Goal: Task Accomplishment & Management: Complete application form

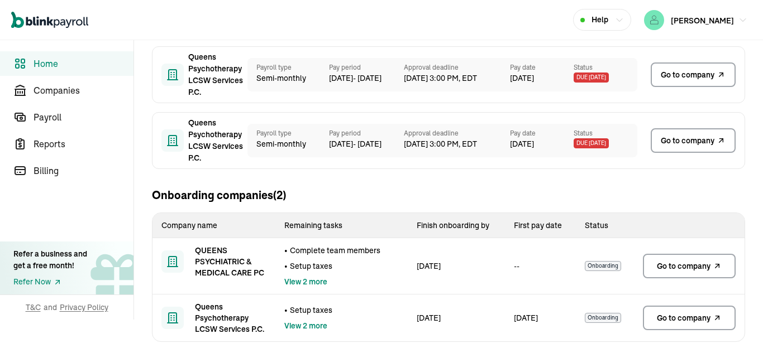
scroll to position [302, 0]
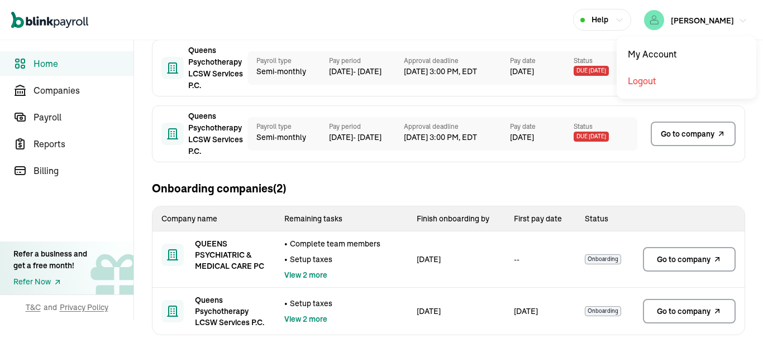
click at [700, 17] on span "[PERSON_NAME]" at bounding box center [702, 21] width 63 height 10
click at [675, 256] on span "Go to company" at bounding box center [684, 259] width 54 height 11
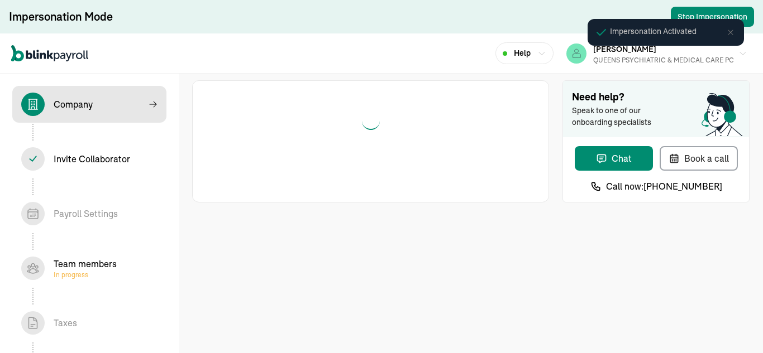
select select "S-Corporation"
select select "Health Care"
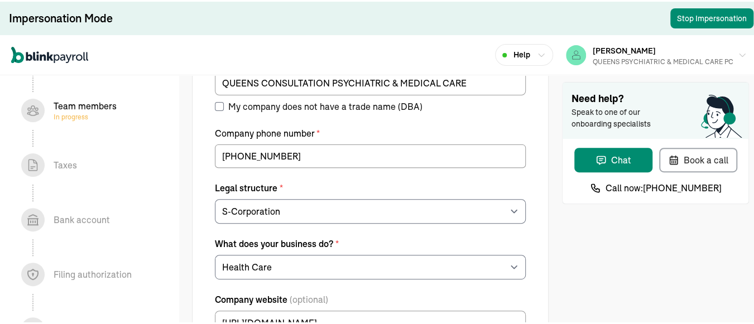
scroll to position [146, 0]
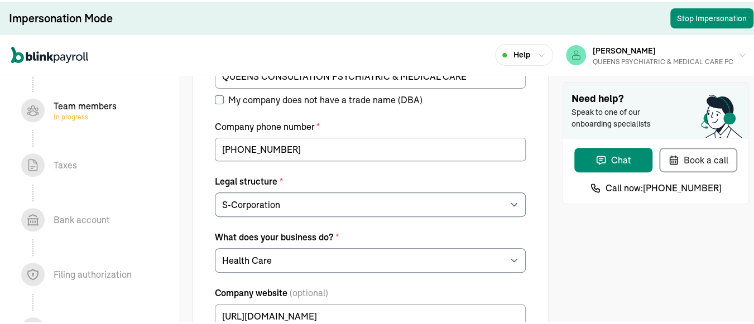
click at [60, 164] on div "Taxes In progress" at bounding box center [65, 163] width 23 height 13
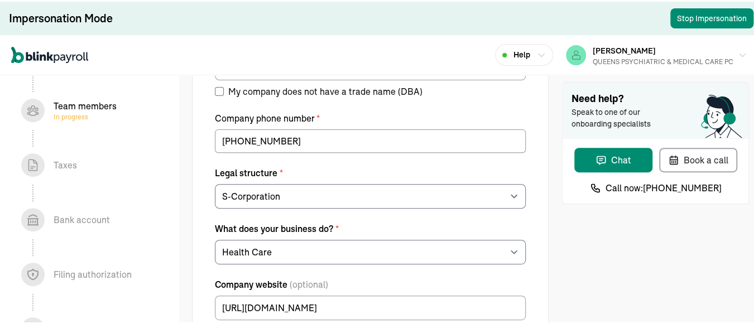
scroll to position [0, 0]
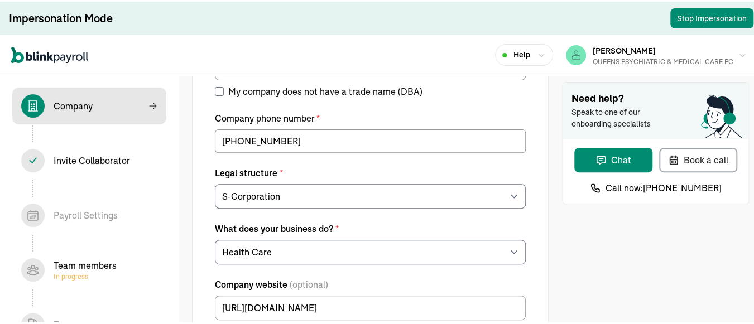
click at [100, 265] on div "Team members In progress" at bounding box center [85, 268] width 63 height 22
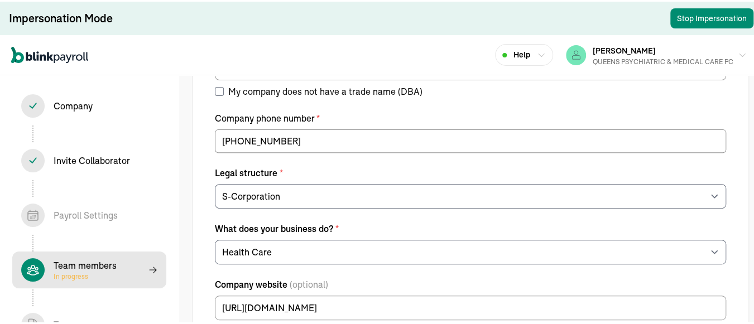
select select "contractor"
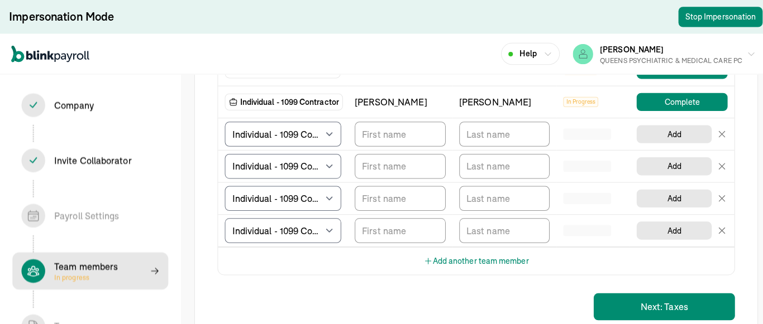
scroll to position [807, 0]
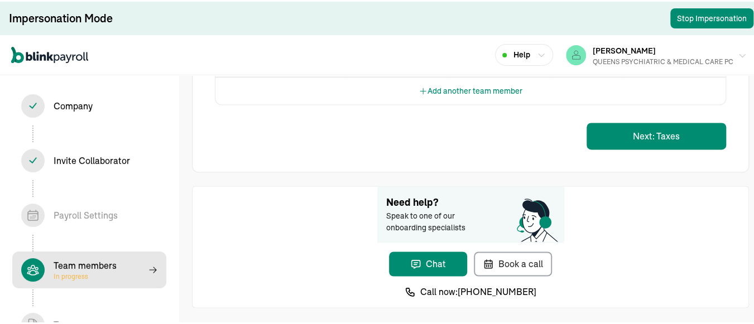
click at [708, 62] on div "QUEENS PSYCHIATRIC & MEDICAL CARE PC" at bounding box center [663, 60] width 141 height 10
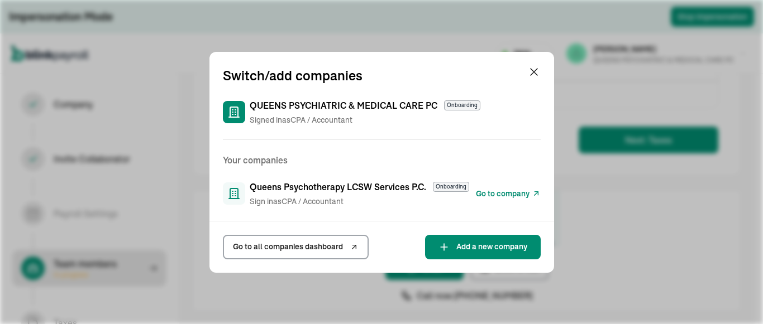
scroll to position [785, 0]
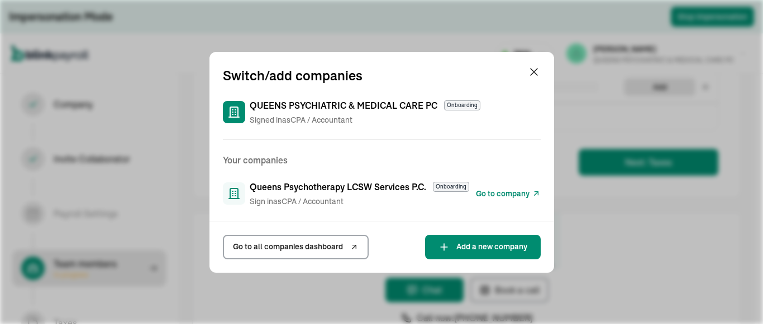
click at [527, 190] on span "Go to company" at bounding box center [503, 194] width 54 height 12
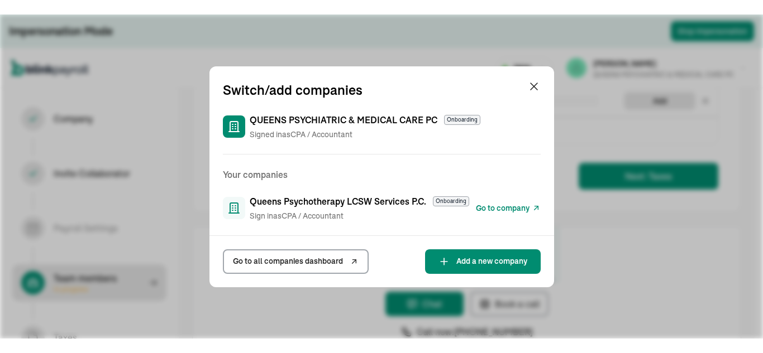
scroll to position [784, 0]
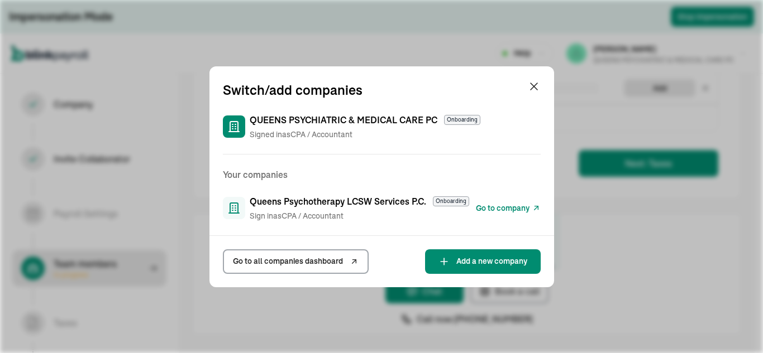
click at [487, 210] on span "Go to company" at bounding box center [503, 209] width 54 height 12
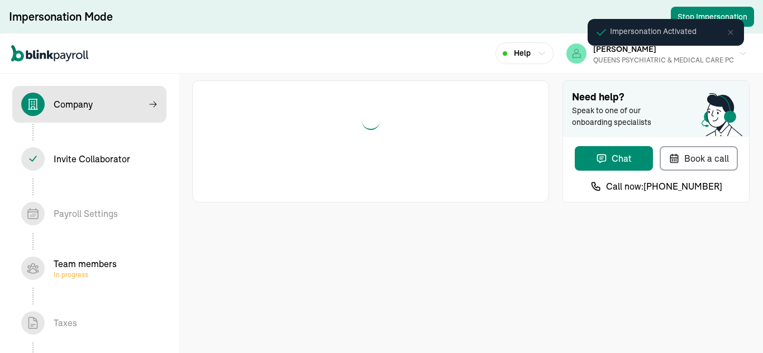
select select "S-Corporation"
select select "Health Care"
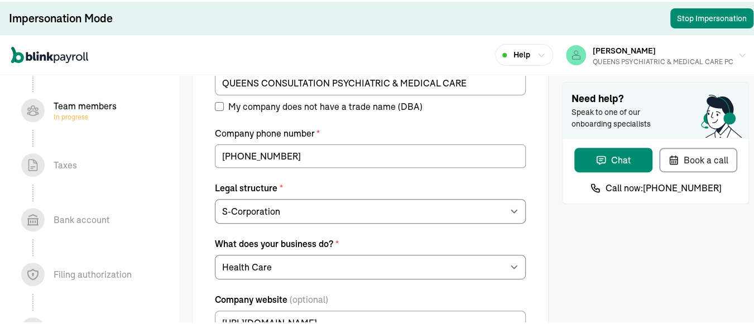
scroll to position [146, 0]
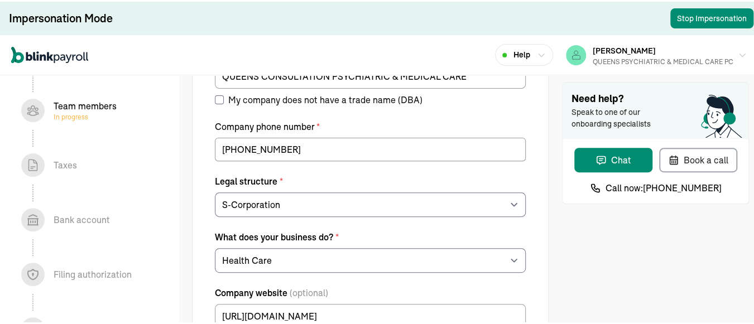
click at [60, 164] on div "Taxes In progress" at bounding box center [65, 163] width 23 height 13
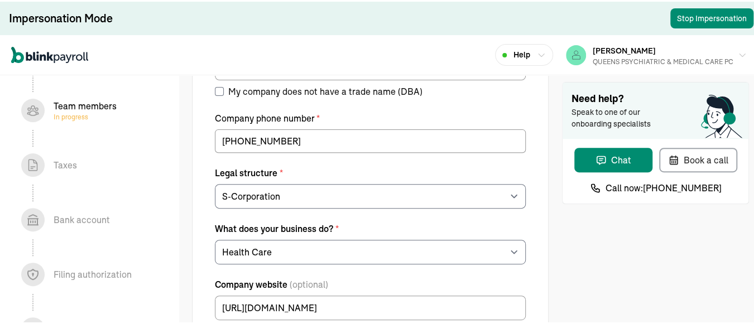
scroll to position [0, 0]
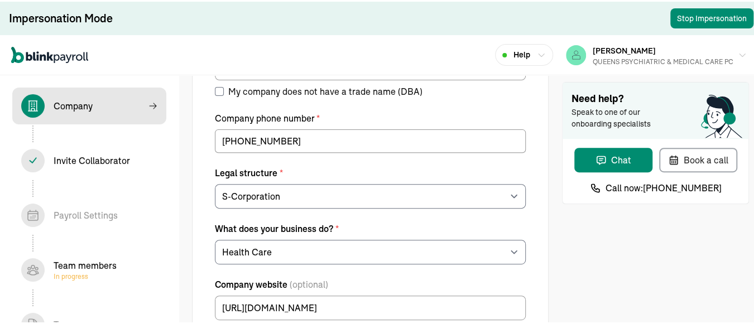
click at [100, 265] on div "Team members In progress" at bounding box center [85, 268] width 63 height 22
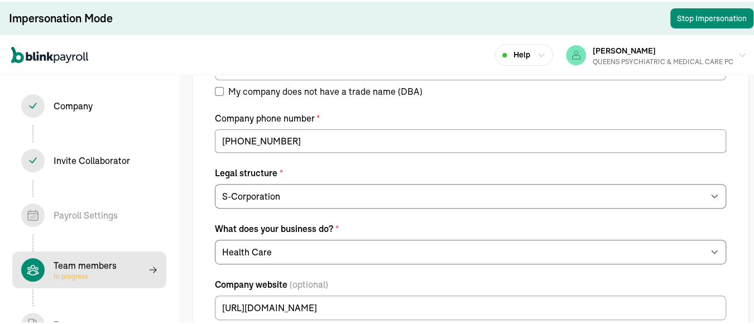
select select "contractor"
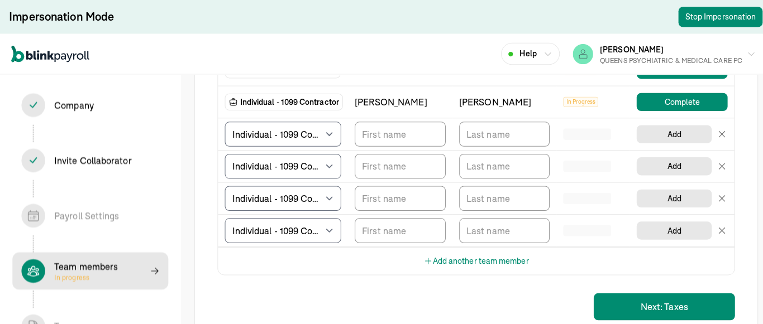
scroll to position [807, 0]
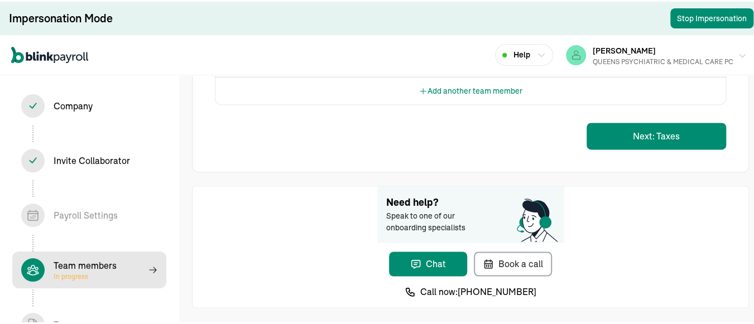
click at [708, 62] on div "QUEENS PSYCHIATRIC & MEDICAL CARE PC" at bounding box center [663, 60] width 141 height 10
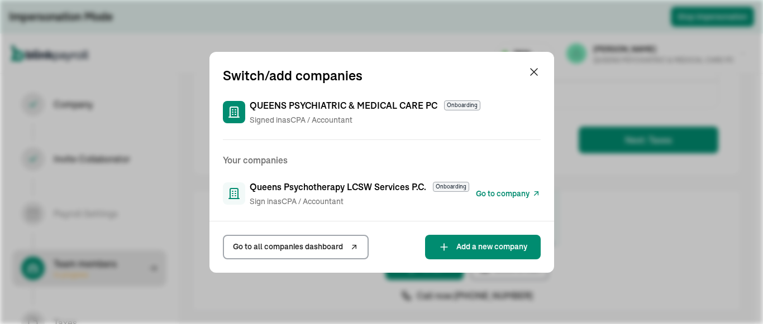
scroll to position [785, 0]
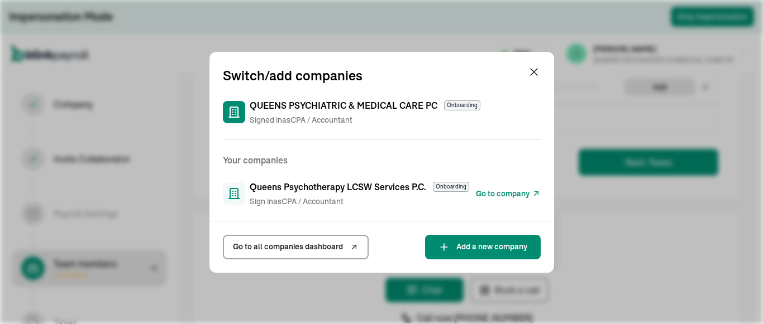
click at [527, 190] on span "Go to company" at bounding box center [503, 194] width 54 height 12
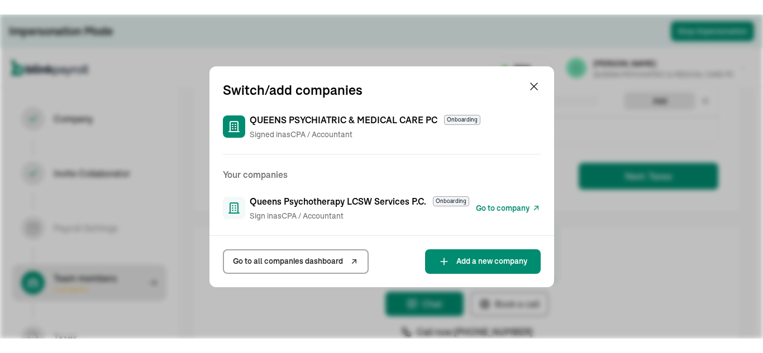
scroll to position [784, 0]
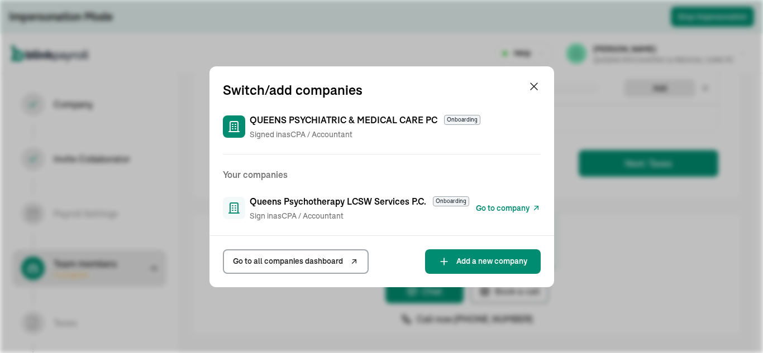
click at [487, 210] on span "Go to company" at bounding box center [503, 209] width 54 height 12
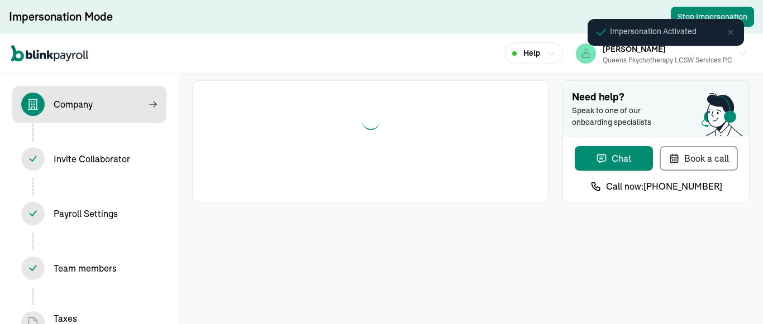
select select "Limited Liability Company (LLC)"
select select "Health Care"
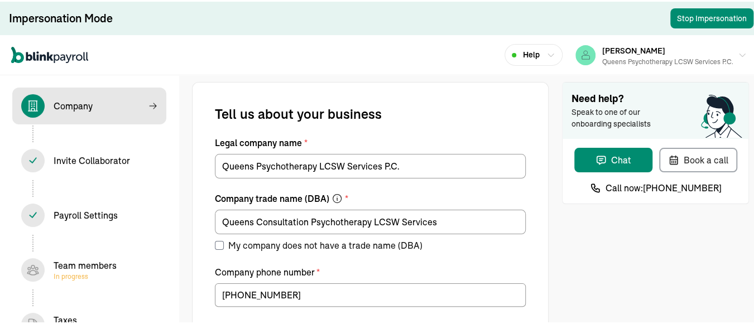
scroll to position [160, 0]
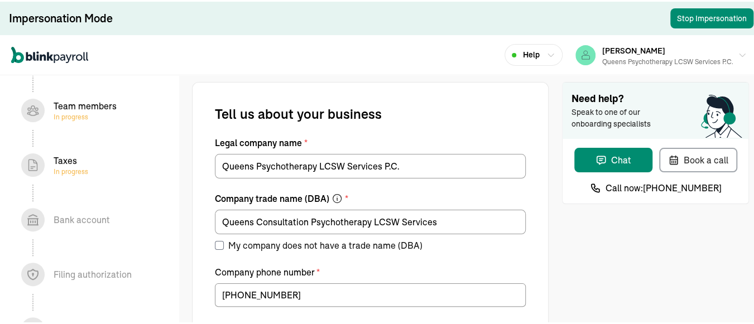
click at [73, 156] on div "Taxes In progress" at bounding box center [71, 163] width 35 height 22
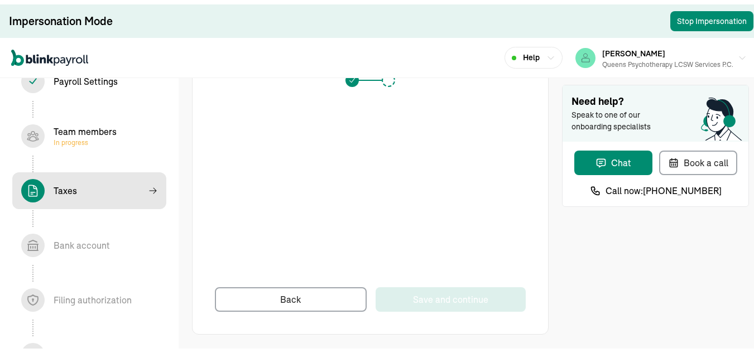
scroll to position [131, 0]
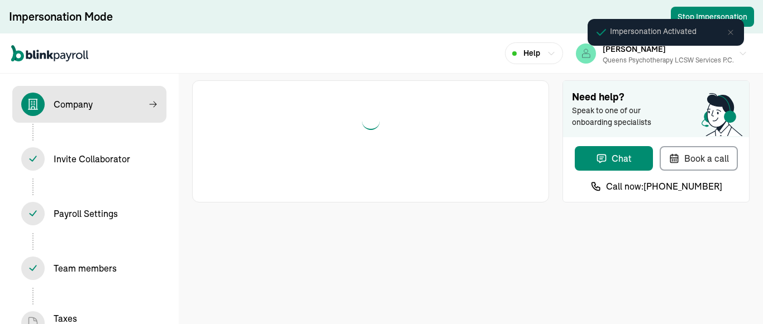
select select "Limited Liability Company (LLC)"
select select "Health Care"
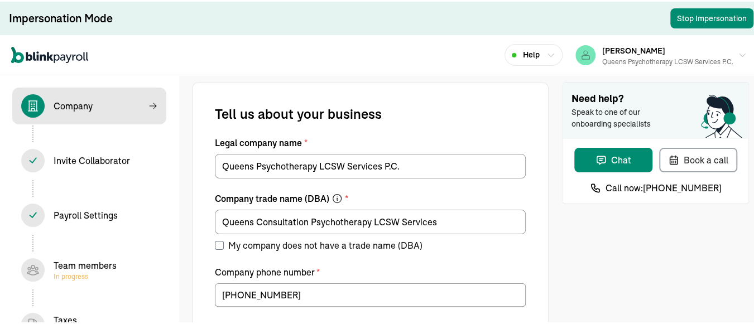
scroll to position [160, 0]
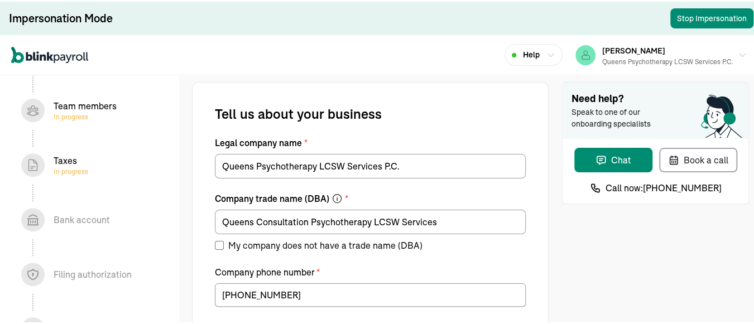
click at [73, 156] on div "Taxes In progress" at bounding box center [71, 163] width 35 height 22
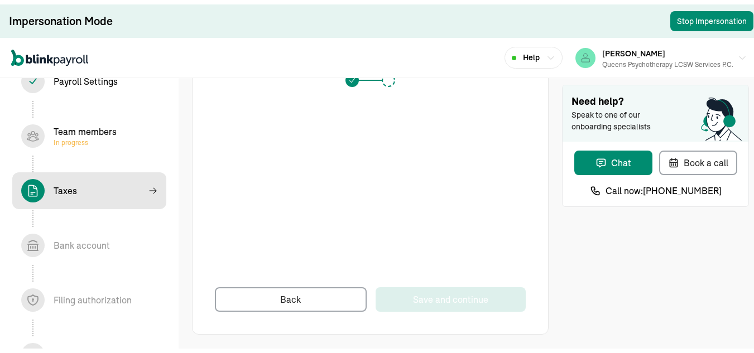
scroll to position [131, 0]
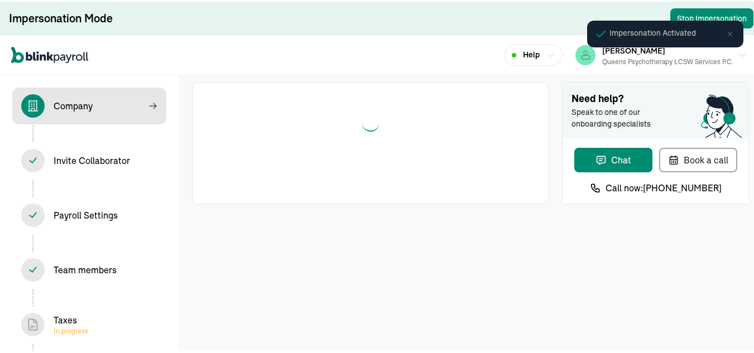
select select "Limited Liability Company (LLC)"
select select "Health Care"
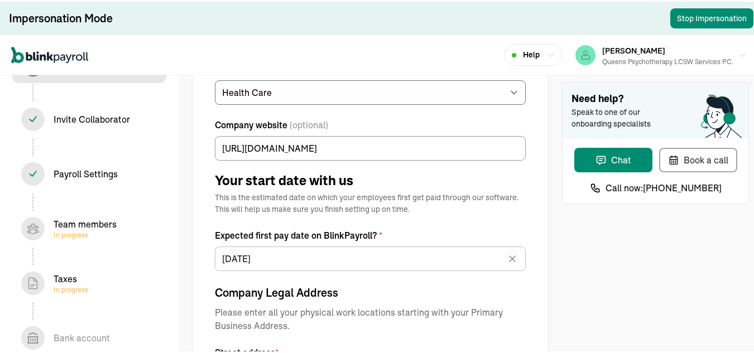
scroll to position [320, 0]
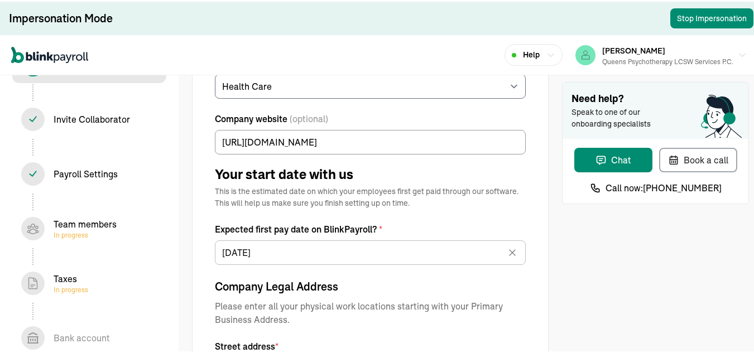
click at [87, 227] on div "Team members In progress" at bounding box center [85, 227] width 63 height 22
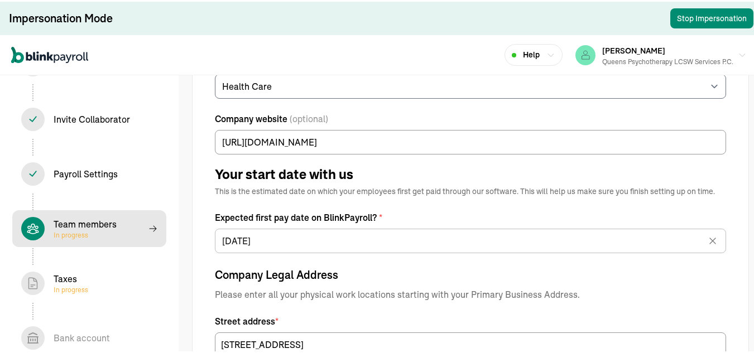
select select "contractor"
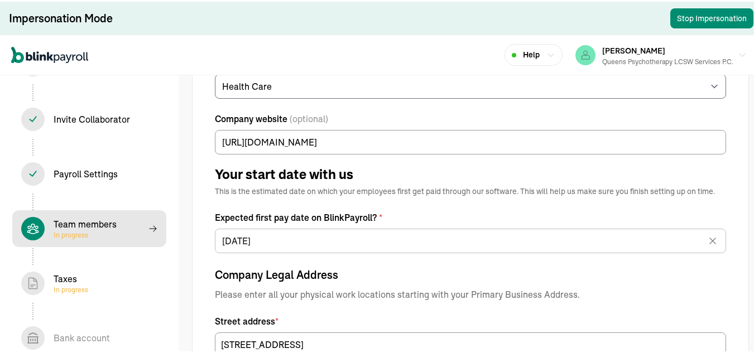
select select "contractor"
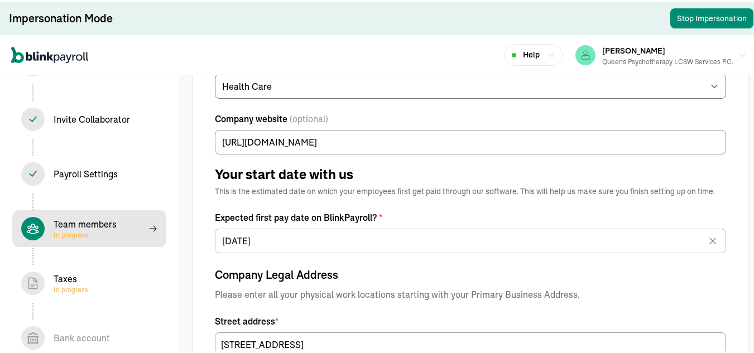
select select "contractor"
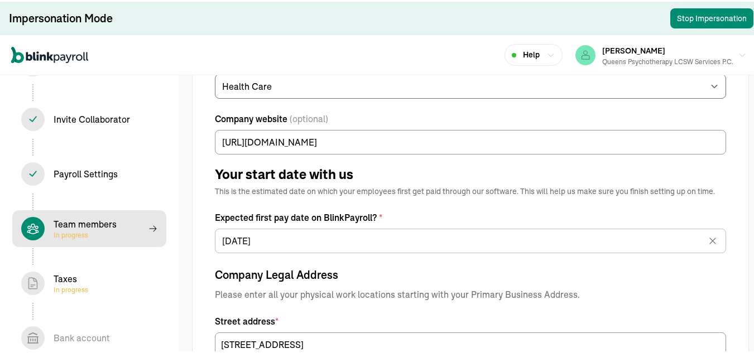
select select "contractor"
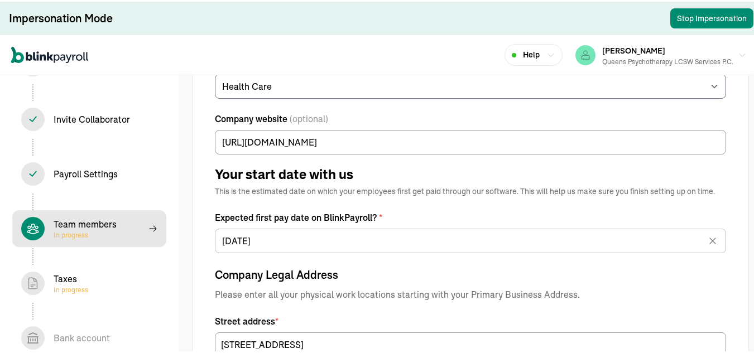
select select "contractor"
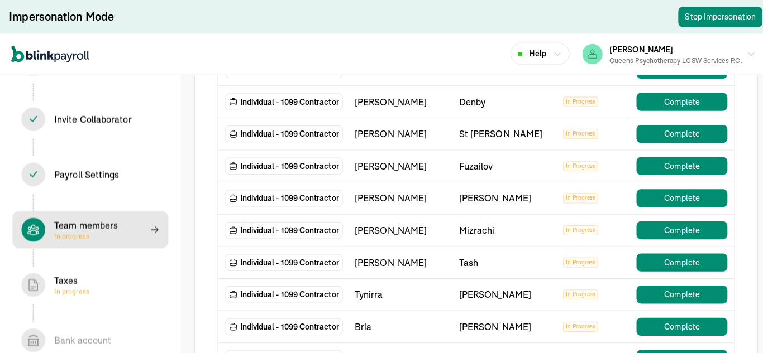
scroll to position [1725, 0]
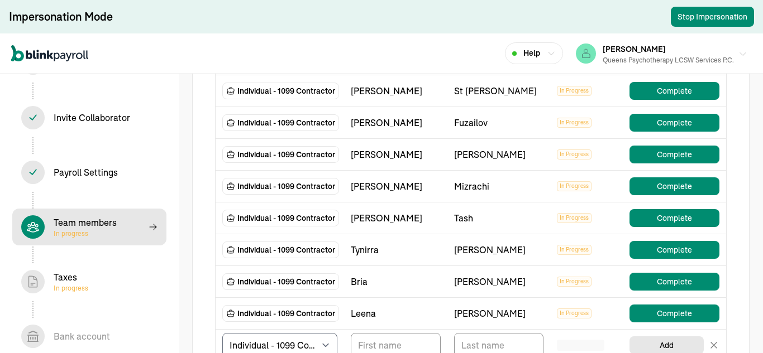
click at [645, 51] on span "[PERSON_NAME]" at bounding box center [634, 49] width 63 height 10
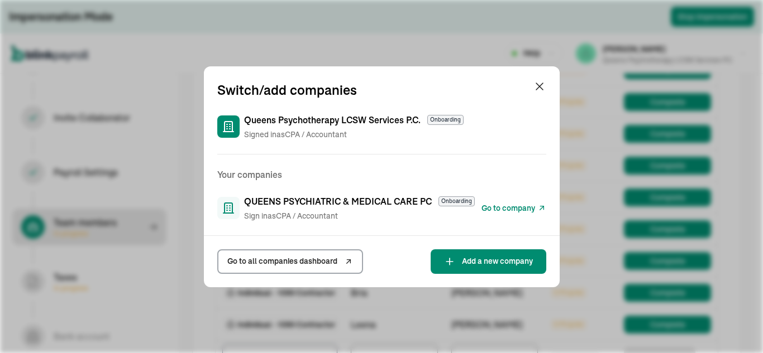
scroll to position [1714, 0]
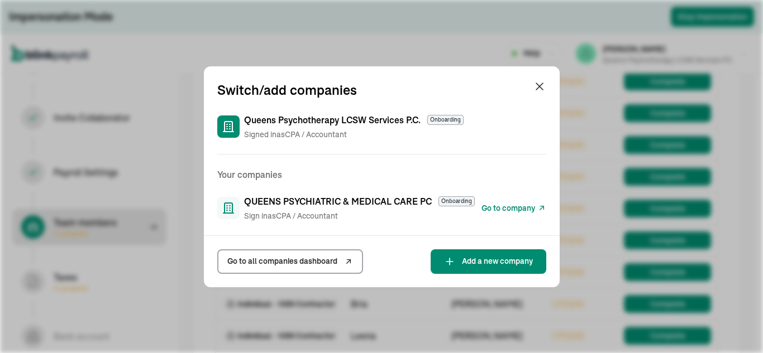
click at [509, 208] on span "Go to company" at bounding box center [508, 209] width 54 height 12
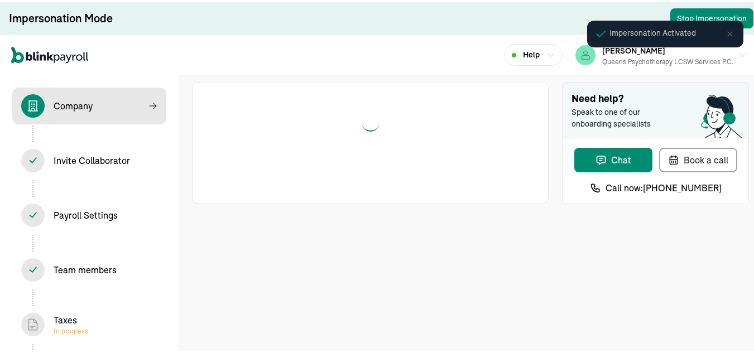
select select "Limited Liability Company (LLC)"
select select "Health Care"
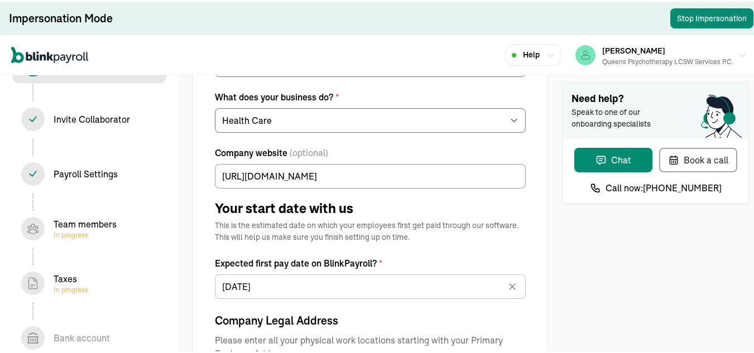
scroll to position [320, 0]
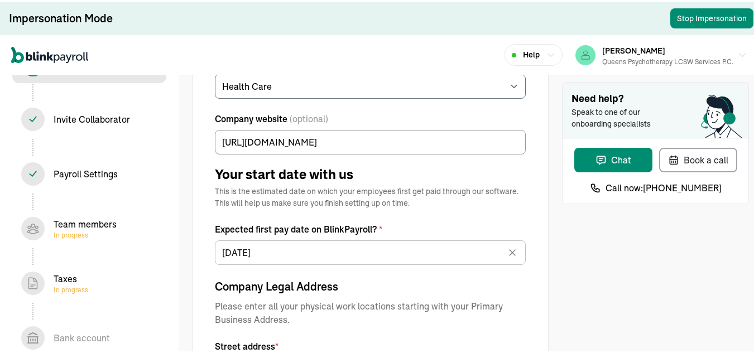
click at [87, 227] on div "Team members In progress" at bounding box center [85, 227] width 63 height 22
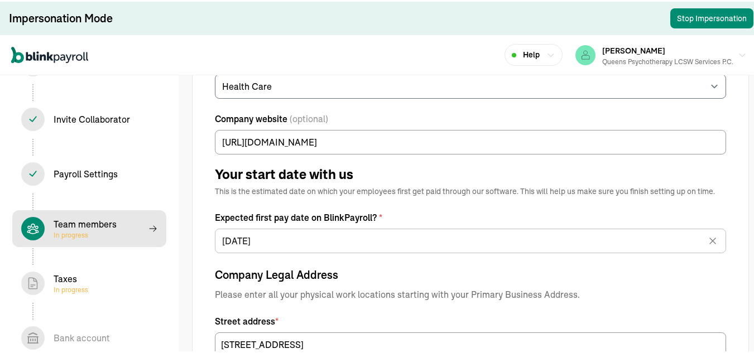
select select "contractor"
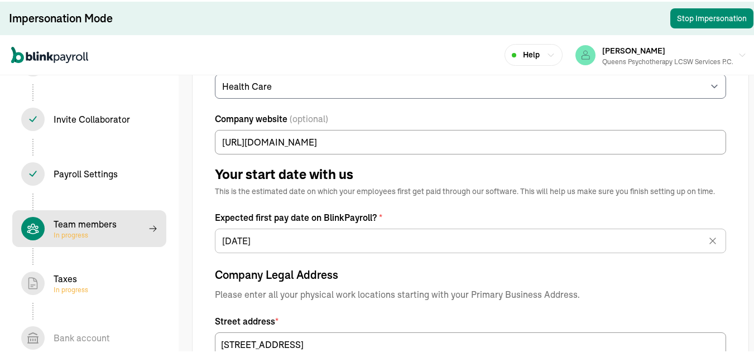
select select "contractor"
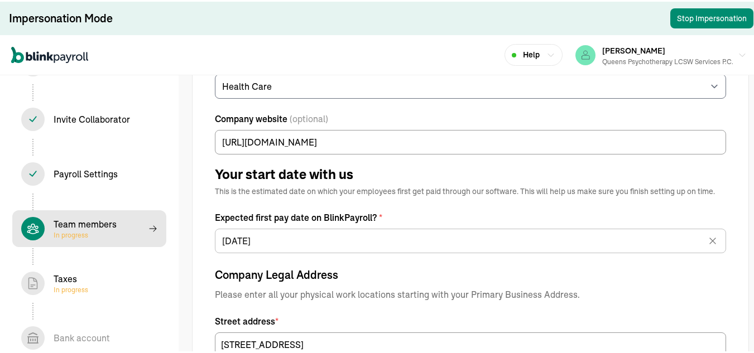
select select "contractor"
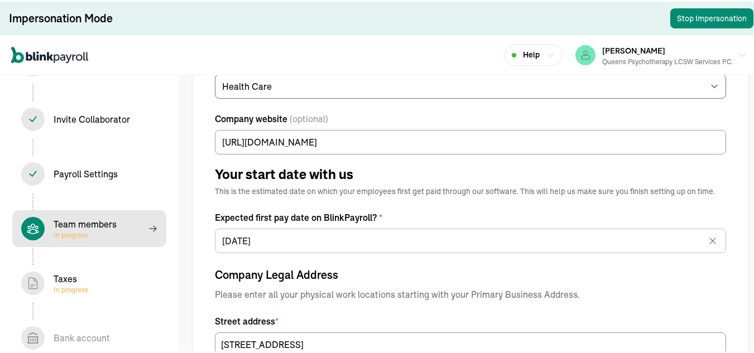
select select "contractor"
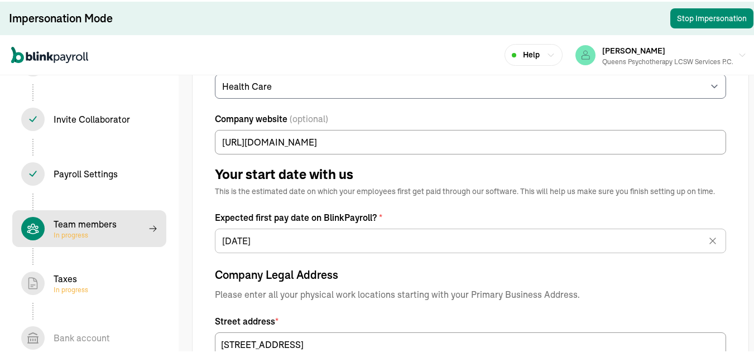
select select "contractor"
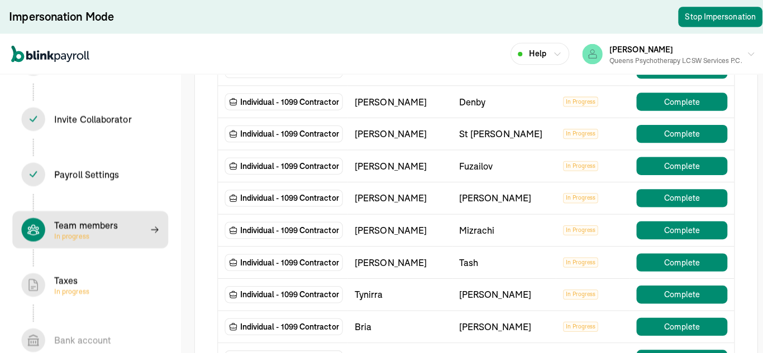
scroll to position [1725, 0]
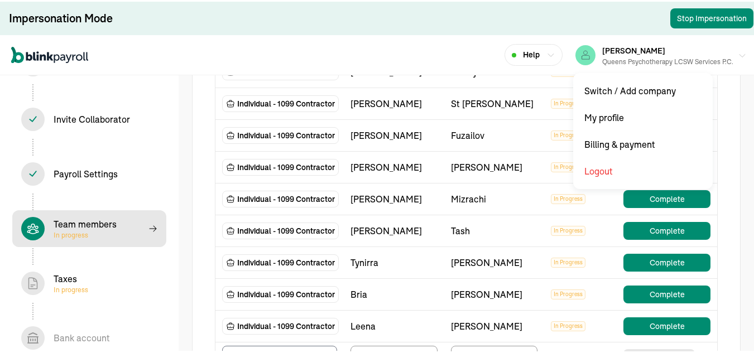
click at [645, 51] on span "[PERSON_NAME]" at bounding box center [634, 49] width 63 height 10
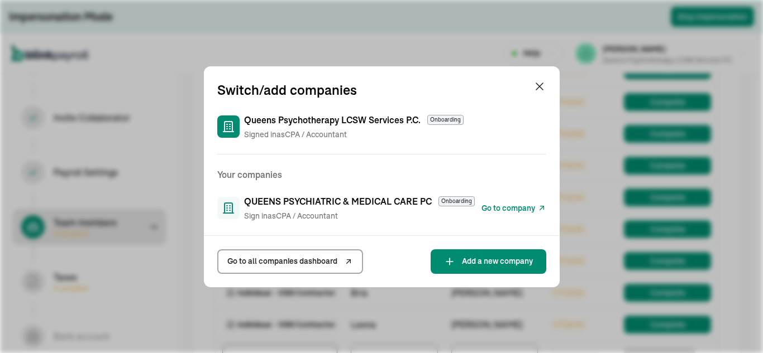
scroll to position [1714, 0]
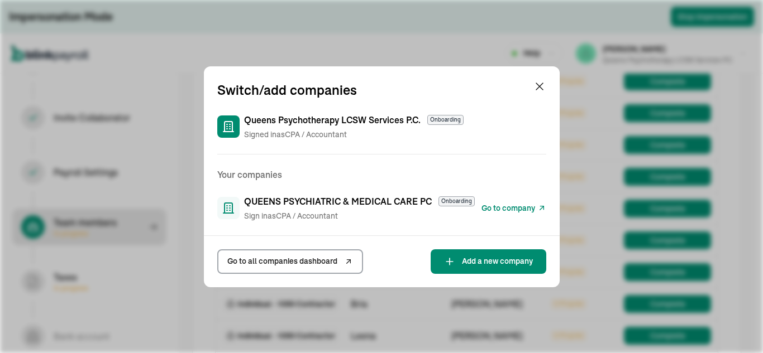
click at [509, 208] on span "Go to company" at bounding box center [508, 209] width 54 height 12
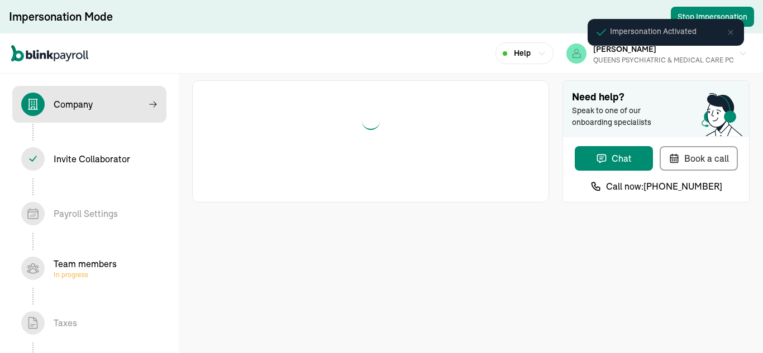
select select "S-Corporation"
select select "Health Care"
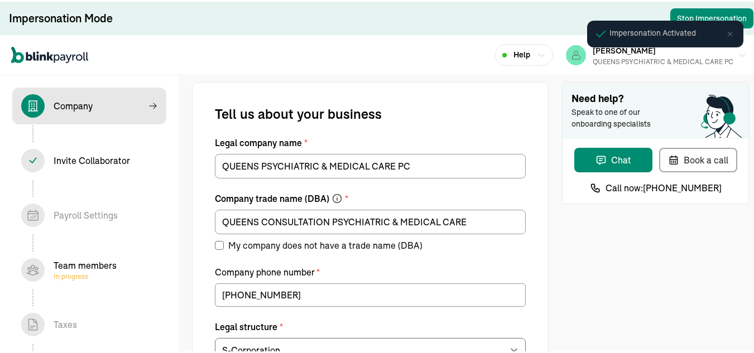
click at [75, 269] on div "Team members In progress" at bounding box center [85, 268] width 63 height 22
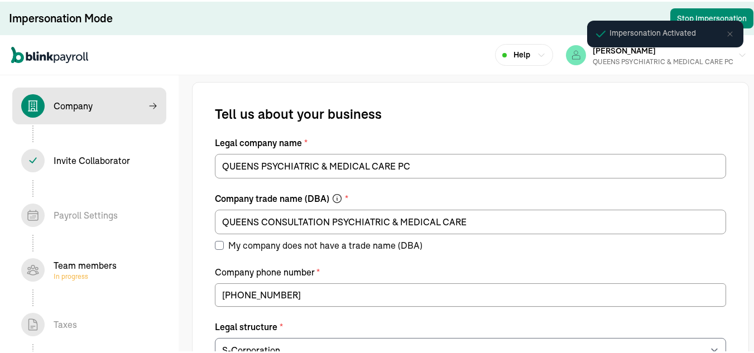
select select "contractor"
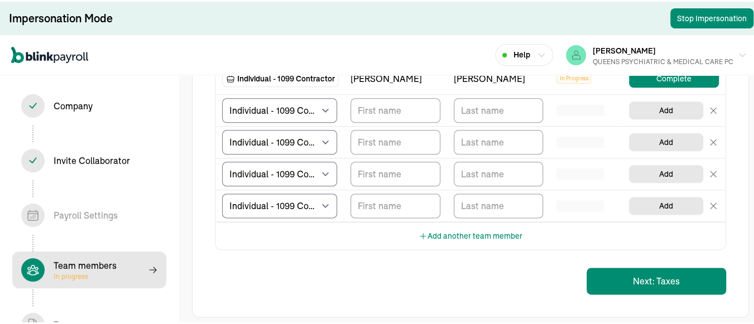
scroll to position [659, 0]
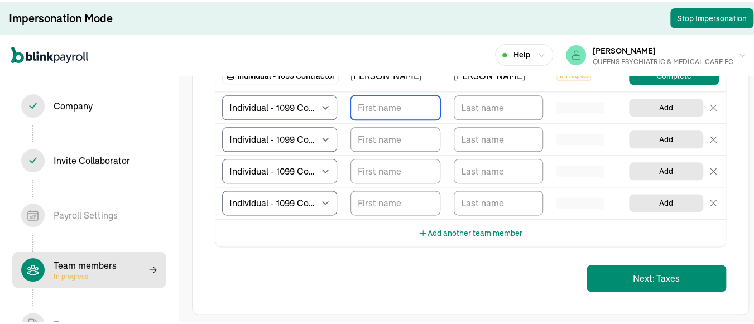
click at [379, 117] on input "TextInput" at bounding box center [396, 106] width 90 height 25
type input "[PERSON_NAME]"
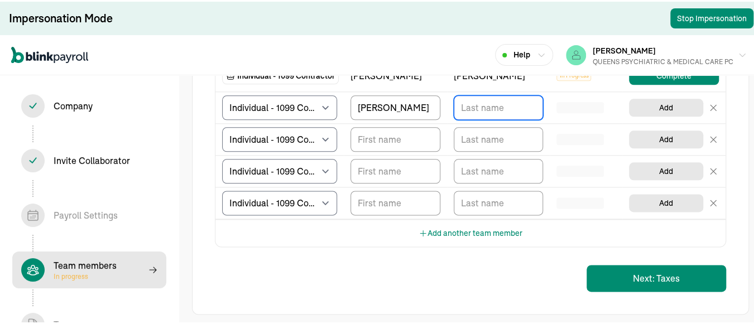
click at [479, 118] on input "TextInput" at bounding box center [499, 106] width 90 height 25
type input "[PERSON_NAME]"
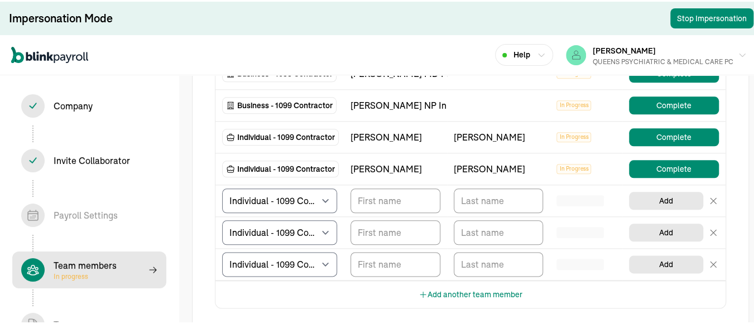
click at [385, 171] on div "[PERSON_NAME]" at bounding box center [396, 167] width 90 height 13
click at [629, 176] on button "Complete" at bounding box center [674, 168] width 90 height 18
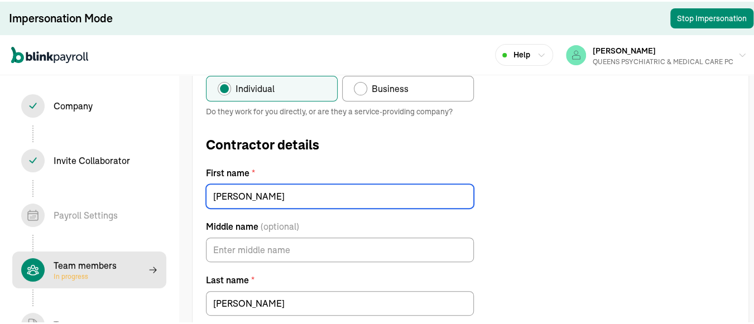
click at [251, 193] on input "[PERSON_NAME]" at bounding box center [340, 195] width 268 height 25
type input "d"
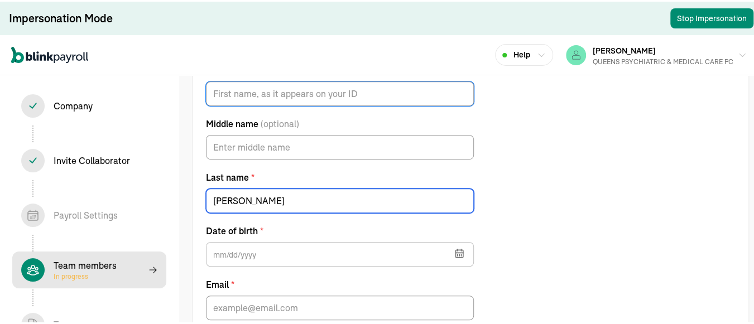
click at [394, 293] on form "Contractor type * Individual Business Do they work for you directly, or are the…" at bounding box center [340, 162] width 268 height 417
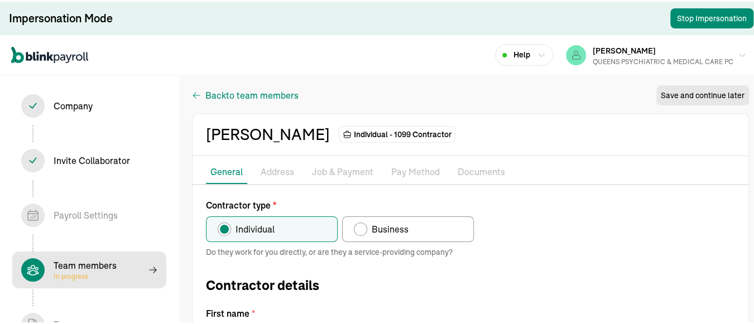
click at [237, 94] on span "to team members" at bounding box center [262, 93] width 73 height 13
click at [194, 90] on icon "button" at bounding box center [196, 93] width 9 height 13
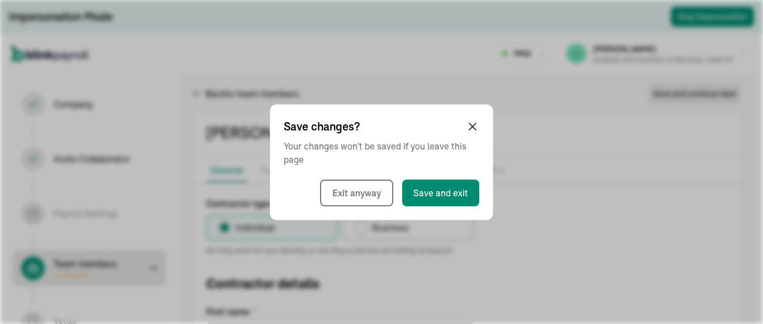
select select "contractor"
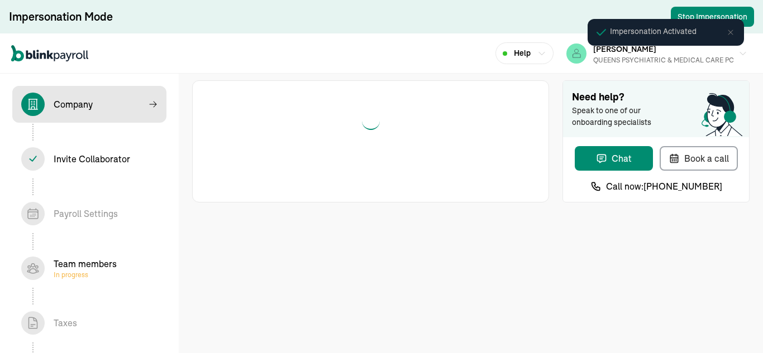
select select "S-Corporation"
select select "Health Care"
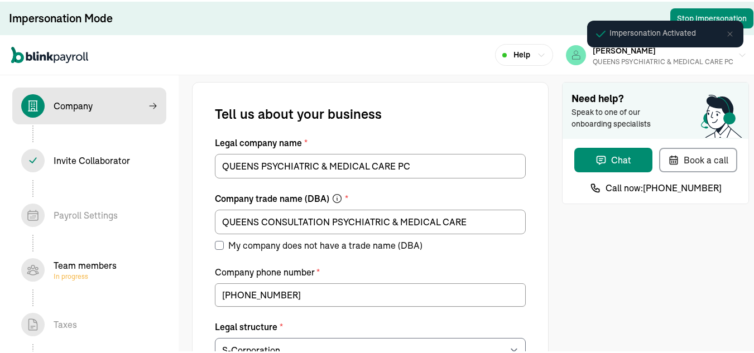
click at [75, 269] on div "Team members In progress" at bounding box center [85, 268] width 63 height 22
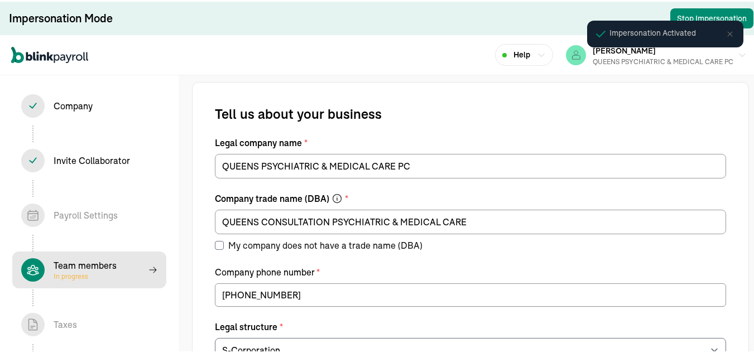
select select "contractor"
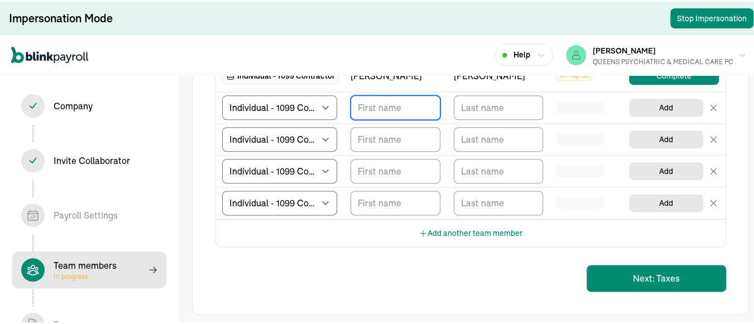
click at [379, 117] on input "TextInput" at bounding box center [396, 106] width 90 height 25
type input "[PERSON_NAME]"
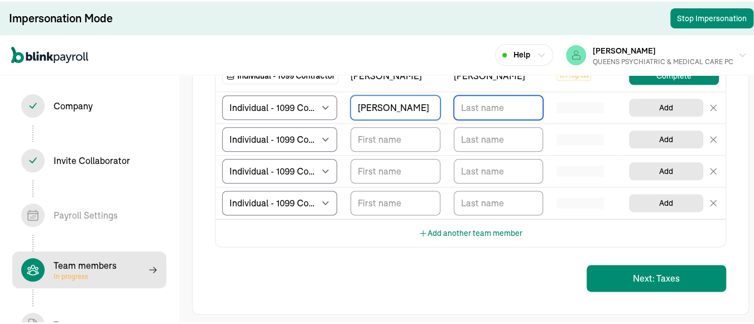
click at [479, 118] on input "TextInput" at bounding box center [499, 106] width 90 height 25
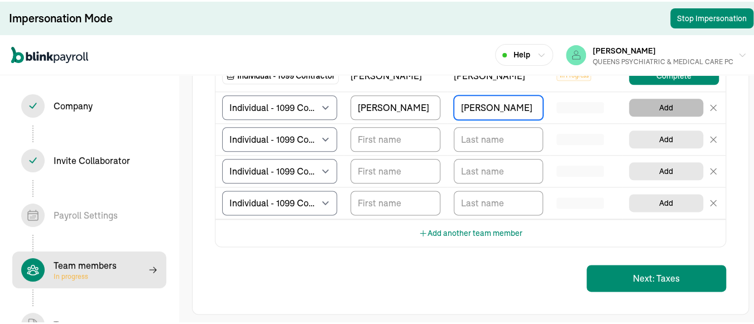
type input "[PERSON_NAME]"
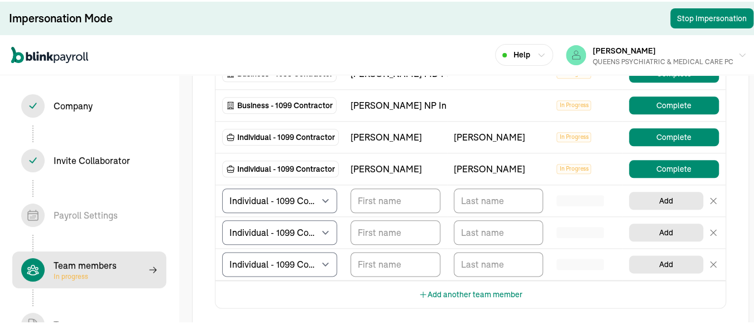
click at [385, 171] on div "[PERSON_NAME]" at bounding box center [396, 167] width 90 height 13
click at [629, 176] on button "Complete" at bounding box center [674, 168] width 90 height 18
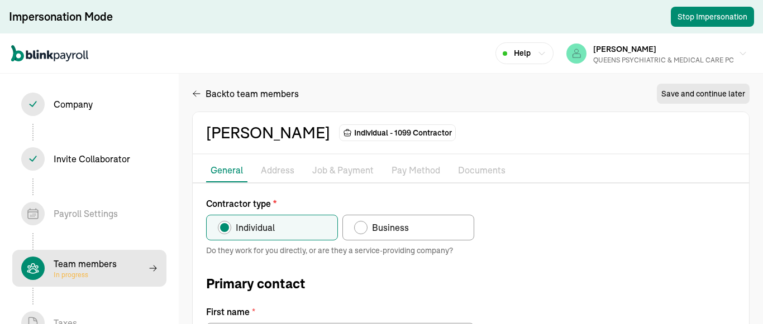
type input "[PERSON_NAME]"
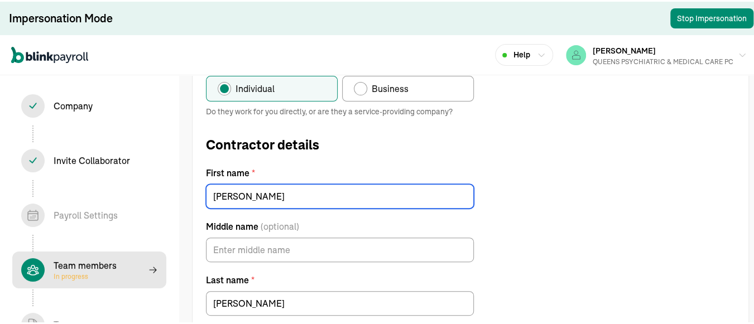
click at [251, 193] on input "[PERSON_NAME]" at bounding box center [340, 195] width 268 height 25
type input "d"
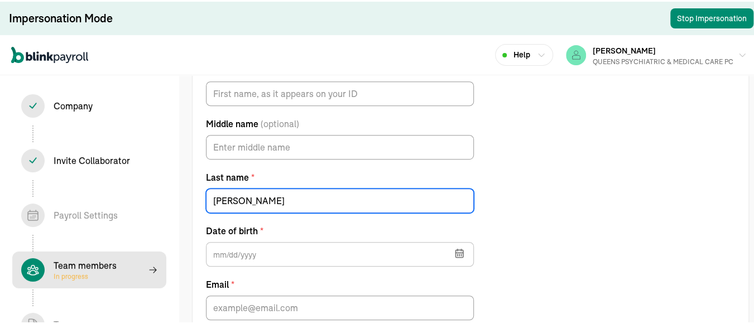
click at [394, 293] on form "Contractor type * Individual Business Do they work for you directly, or are the…" at bounding box center [340, 162] width 268 height 417
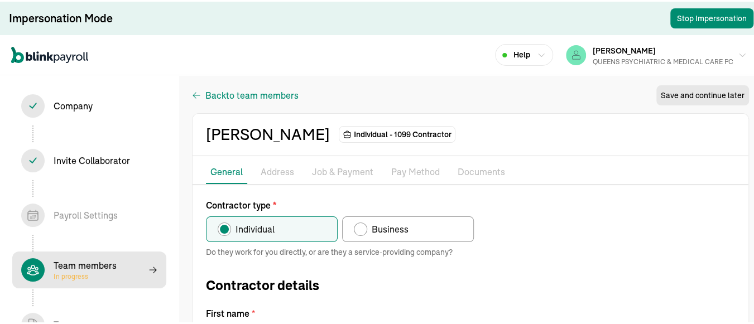
click at [237, 94] on span "to team members" at bounding box center [262, 93] width 73 height 13
click at [194, 90] on icon "button" at bounding box center [196, 93] width 9 height 13
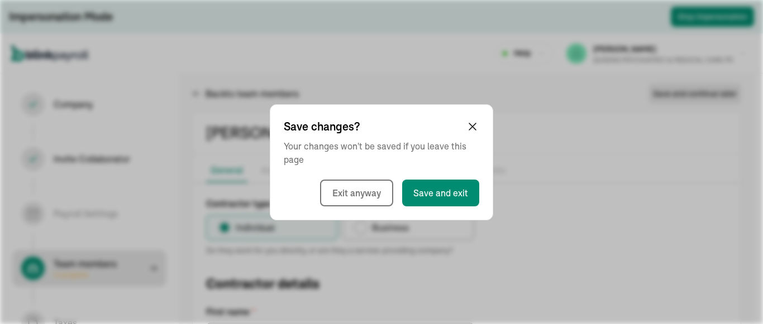
select select "contractor"
